Goal: Task Accomplishment & Management: Use online tool/utility

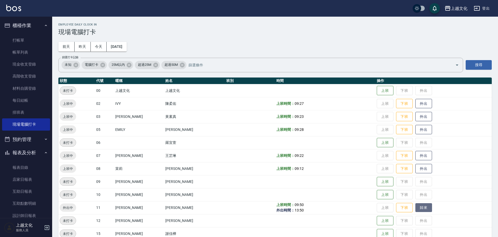
click at [421, 210] on button "歸來" at bounding box center [423, 208] width 17 height 9
click at [15, 42] on link "打帳單" at bounding box center [26, 40] width 48 height 12
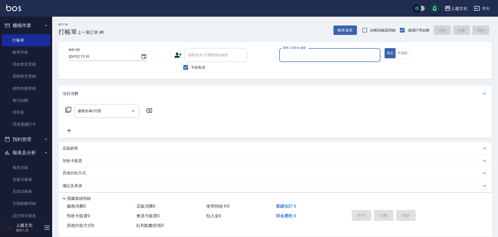
click at [187, 67] on input "不留客資" at bounding box center [185, 67] width 11 height 11
checkbox input "false"
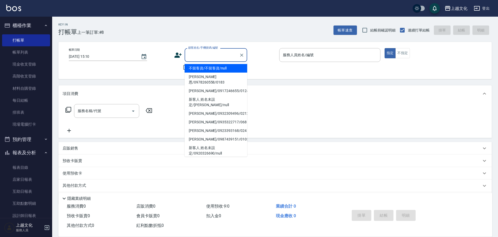
click at [191, 56] on input "顧客姓名/手機號碼/編號" at bounding box center [212, 55] width 50 height 9
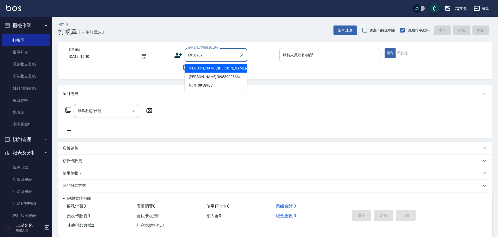
click at [224, 69] on li "[PERSON_NAME]/[PERSON_NAME]/0958909363/010" at bounding box center [216, 68] width 63 height 9
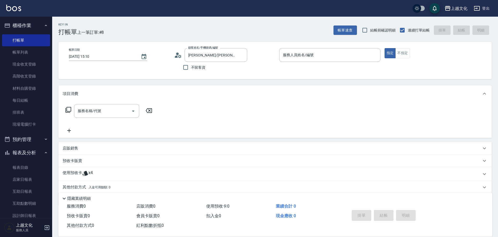
click at [97, 172] on div "使用預收卡 x4" at bounding box center [272, 174] width 419 height 8
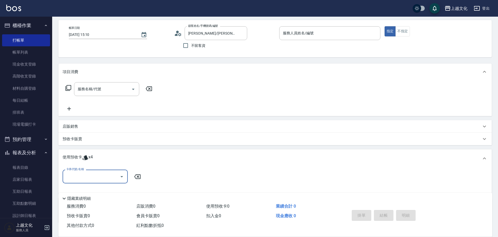
scroll to position [52, 0]
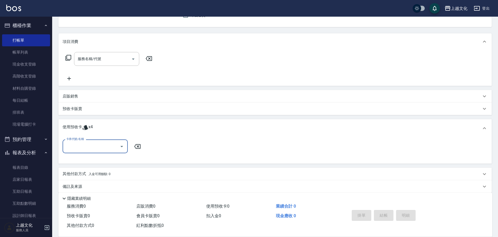
click at [101, 153] on div "卡券代號/名稱" at bounding box center [95, 147] width 65 height 14
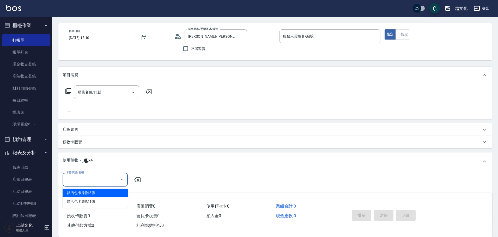
scroll to position [0, 0]
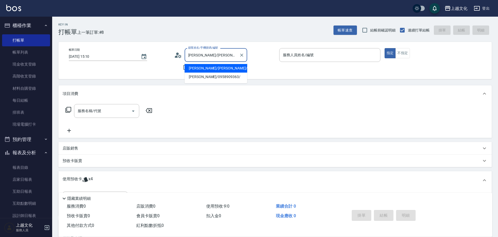
click at [230, 55] on input "[PERSON_NAME]/[PERSON_NAME]/0958909363/010" at bounding box center [212, 55] width 50 height 9
click at [221, 78] on li "[PERSON_NAME]/0958909363/" at bounding box center [216, 77] width 63 height 9
type input "[PERSON_NAME]/0958909363/"
click at [243, 53] on icon "Clear" at bounding box center [241, 55] width 5 height 5
